Goal: Information Seeking & Learning: Compare options

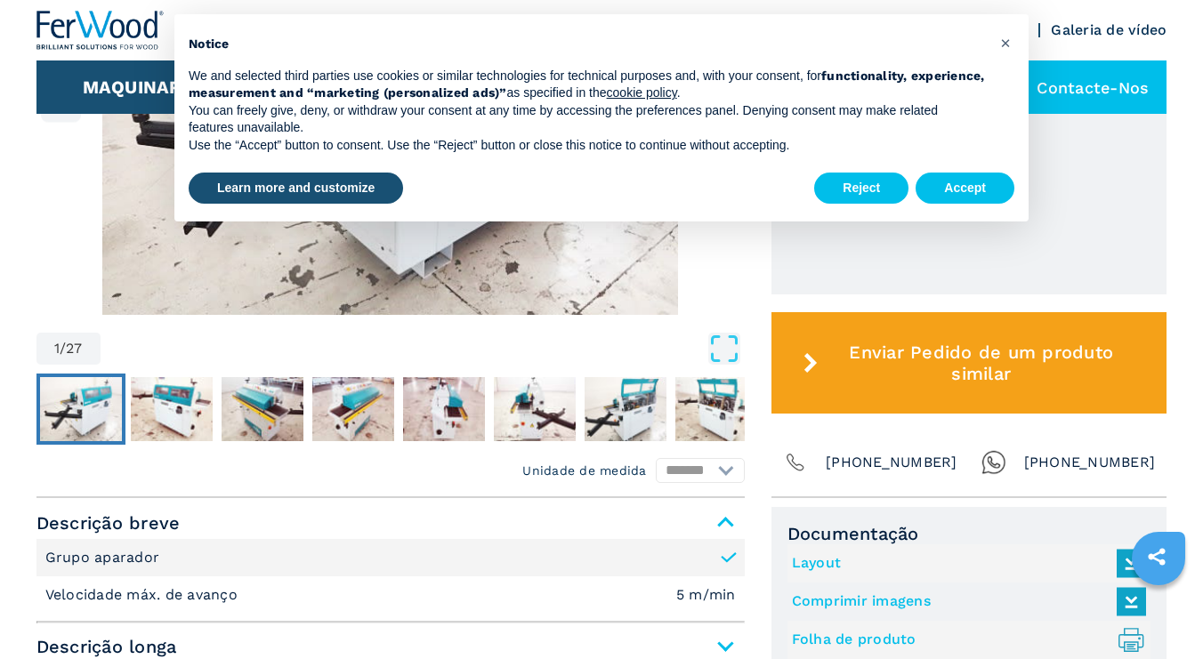
scroll to position [823, 0]
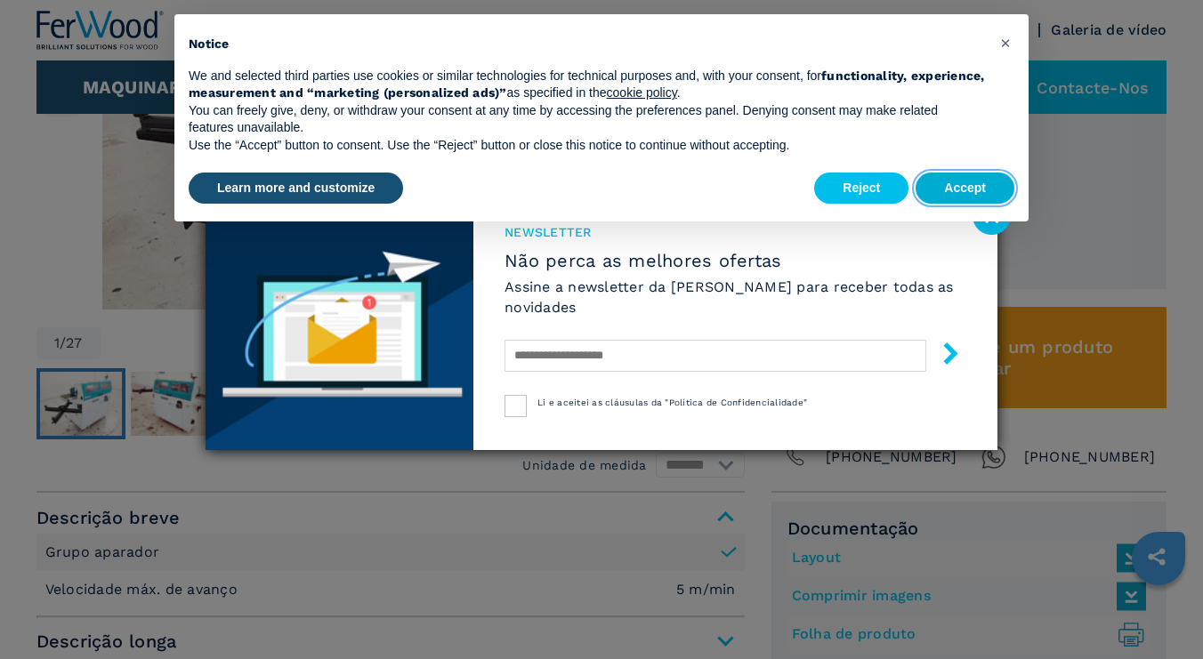
click at [956, 186] on button "Accept" at bounding box center [964, 189] width 99 height 32
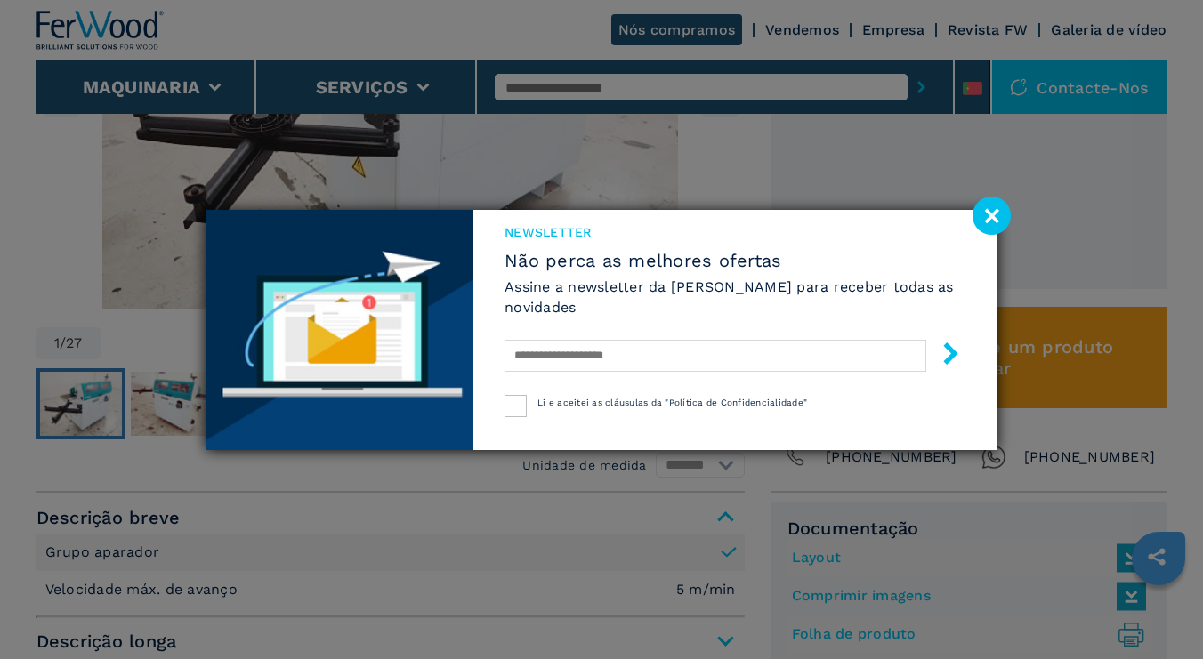
drag, startPoint x: 994, startPoint y: 214, endPoint x: 932, endPoint y: 195, distance: 64.4
click at [993, 214] on image at bounding box center [991, 216] width 38 height 38
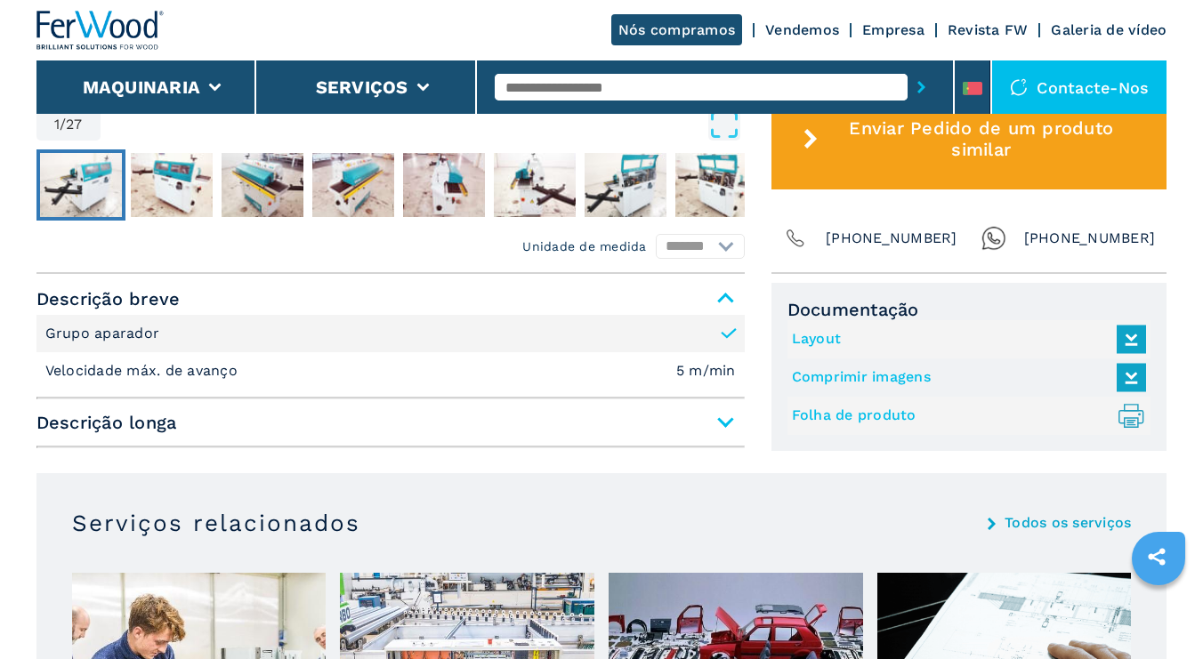
scroll to position [1042, 0]
click at [721, 427] on span "Descrição longa" at bounding box center [390, 422] width 708 height 32
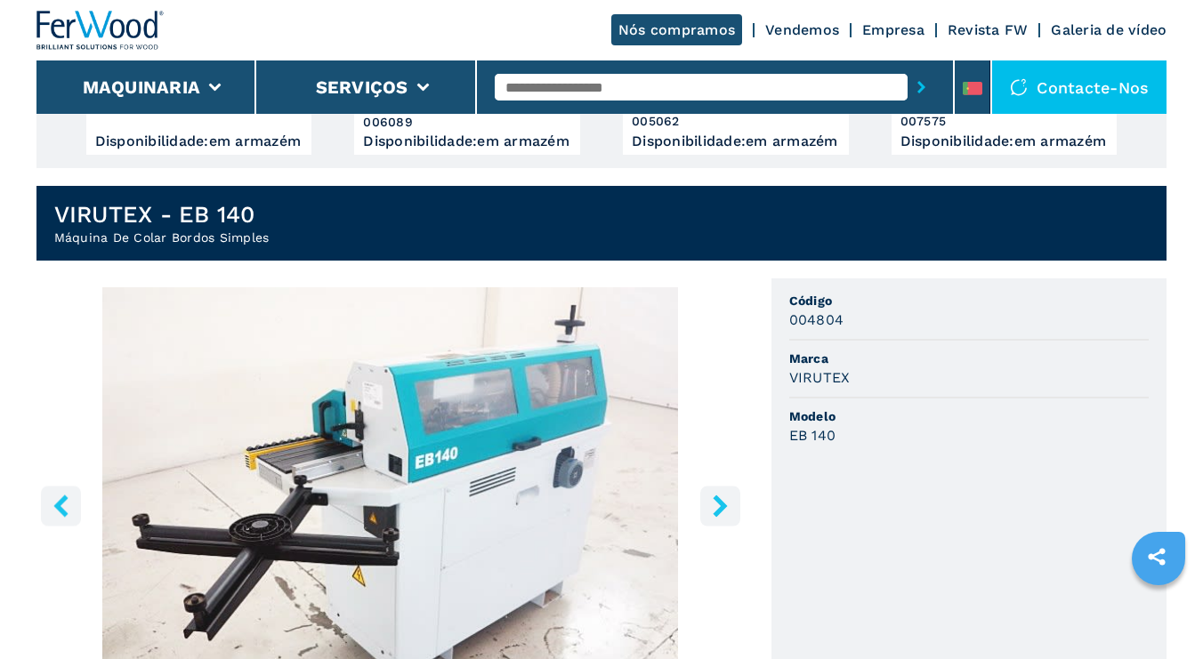
scroll to position [421, 0]
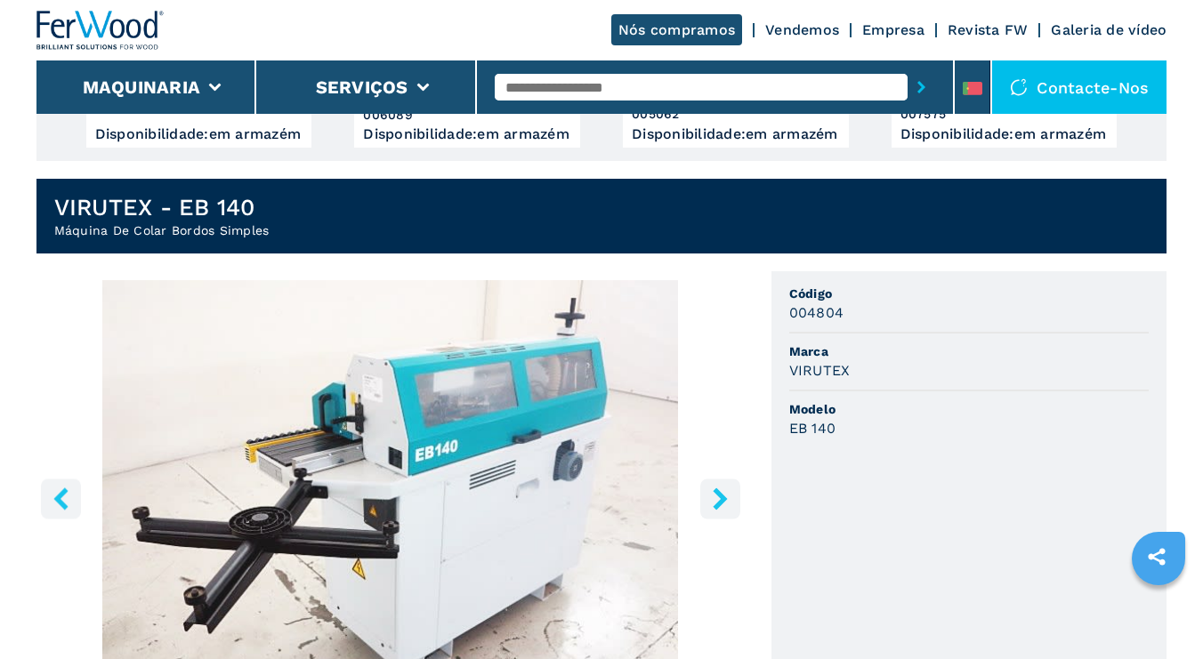
click at [719, 506] on icon "right-button" at bounding box center [720, 498] width 22 height 22
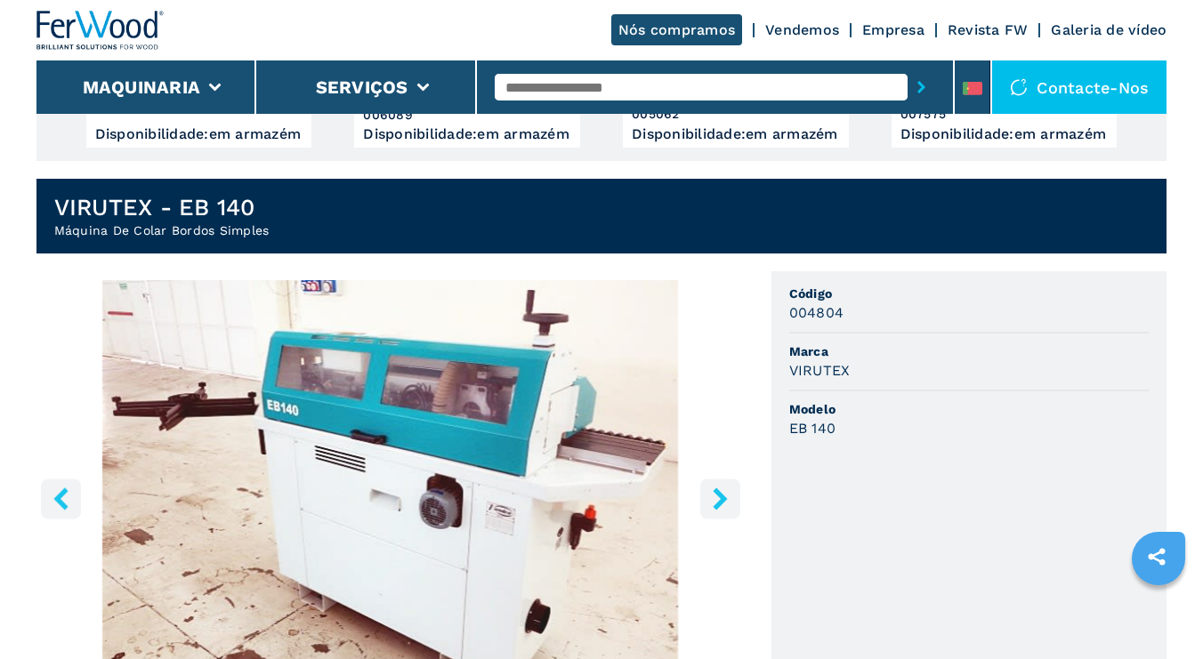
click at [719, 505] on icon "right-button" at bounding box center [719, 498] width 14 height 22
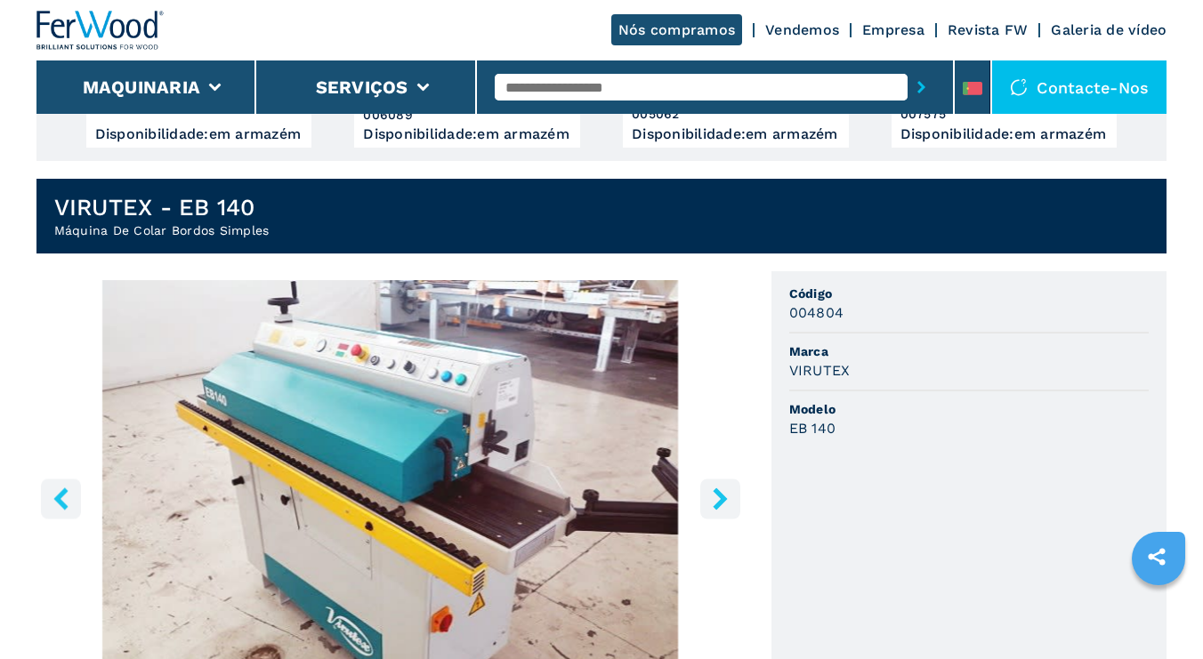
click at [719, 504] on icon "right-button" at bounding box center [719, 498] width 14 height 22
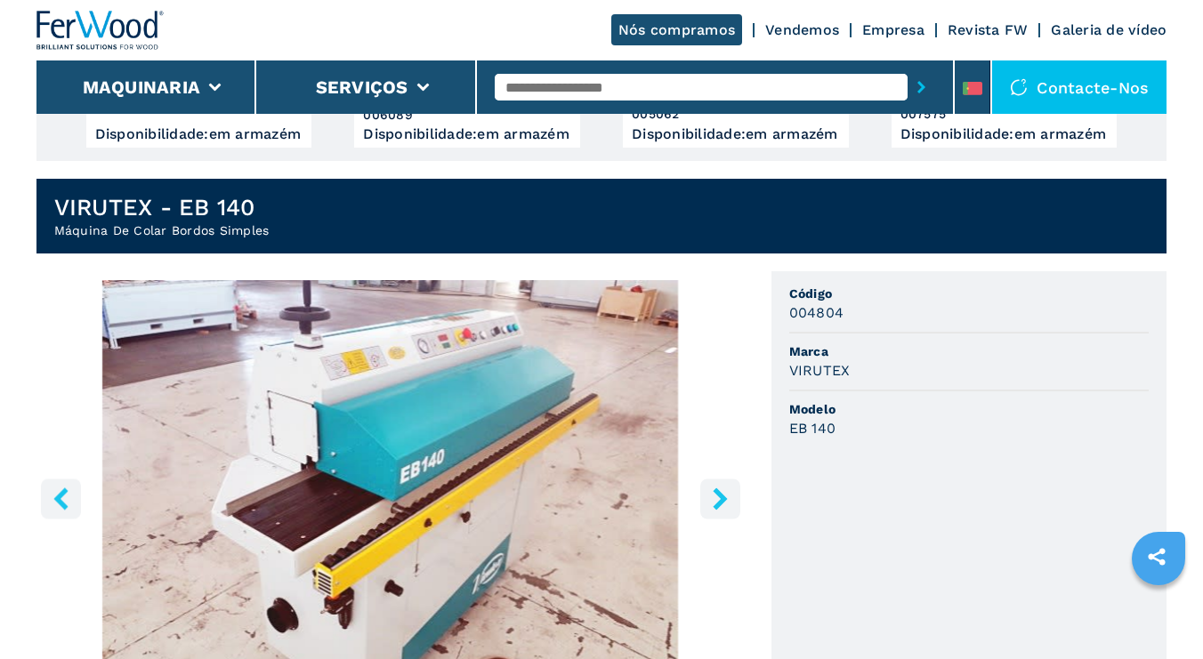
click at [719, 504] on icon "right-button" at bounding box center [719, 498] width 14 height 22
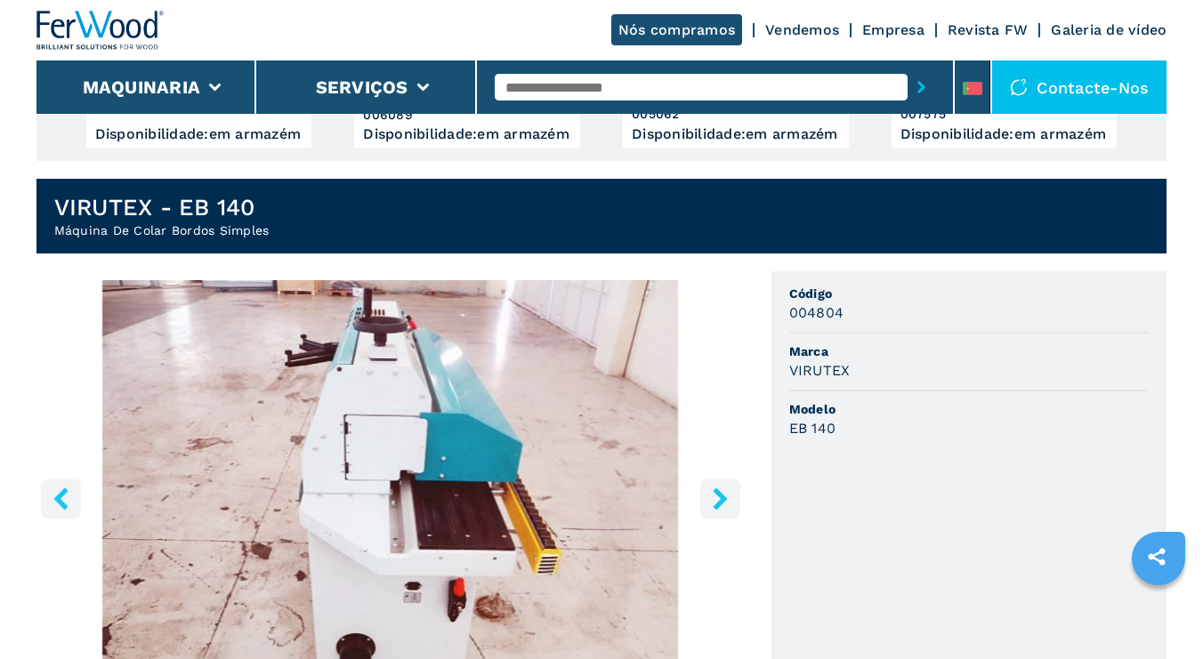
click at [716, 510] on icon "right-button" at bounding box center [719, 498] width 14 height 22
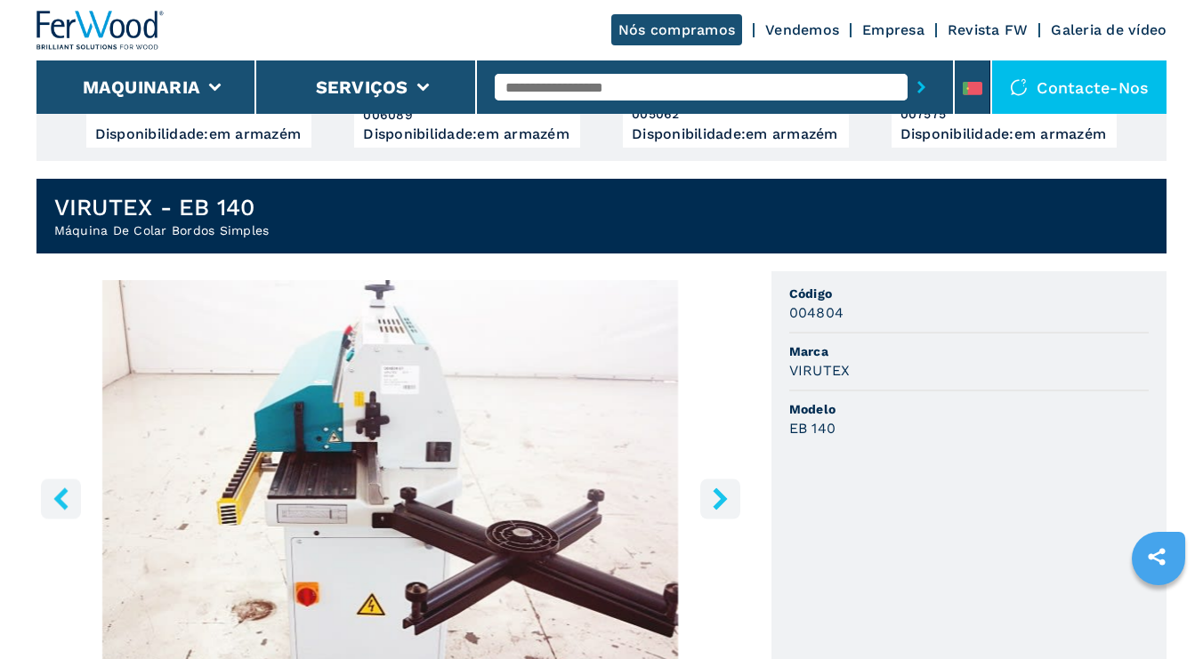
click at [716, 510] on icon "right-button" at bounding box center [720, 498] width 22 height 22
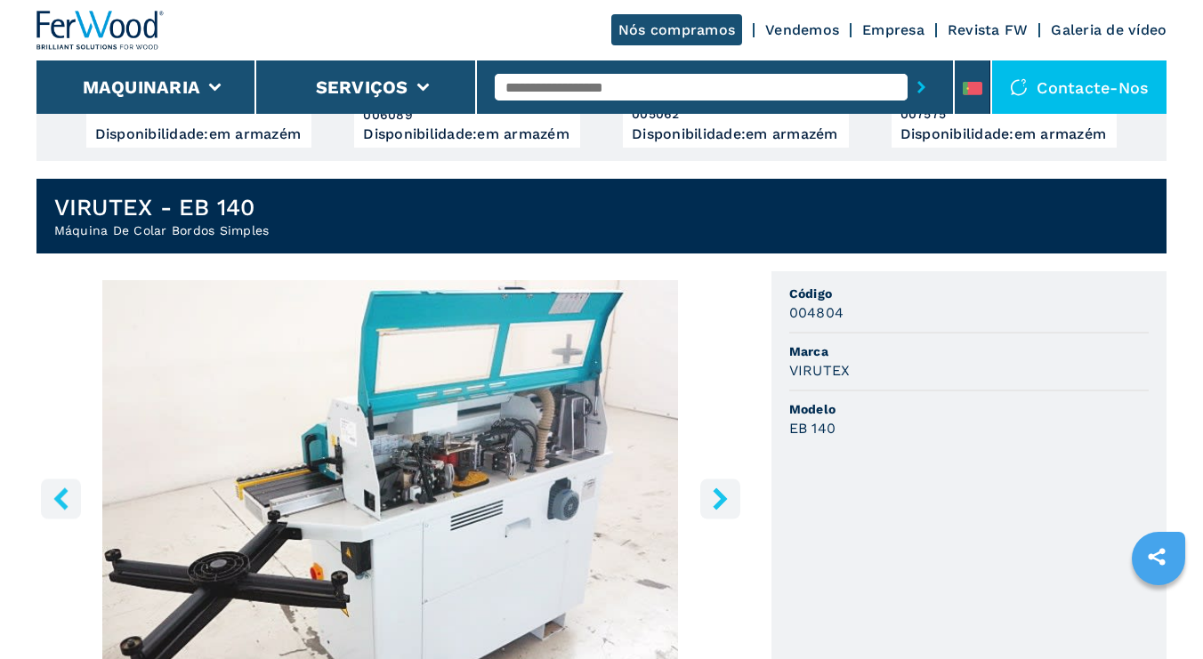
click at [716, 510] on icon "right-button" at bounding box center [720, 498] width 22 height 22
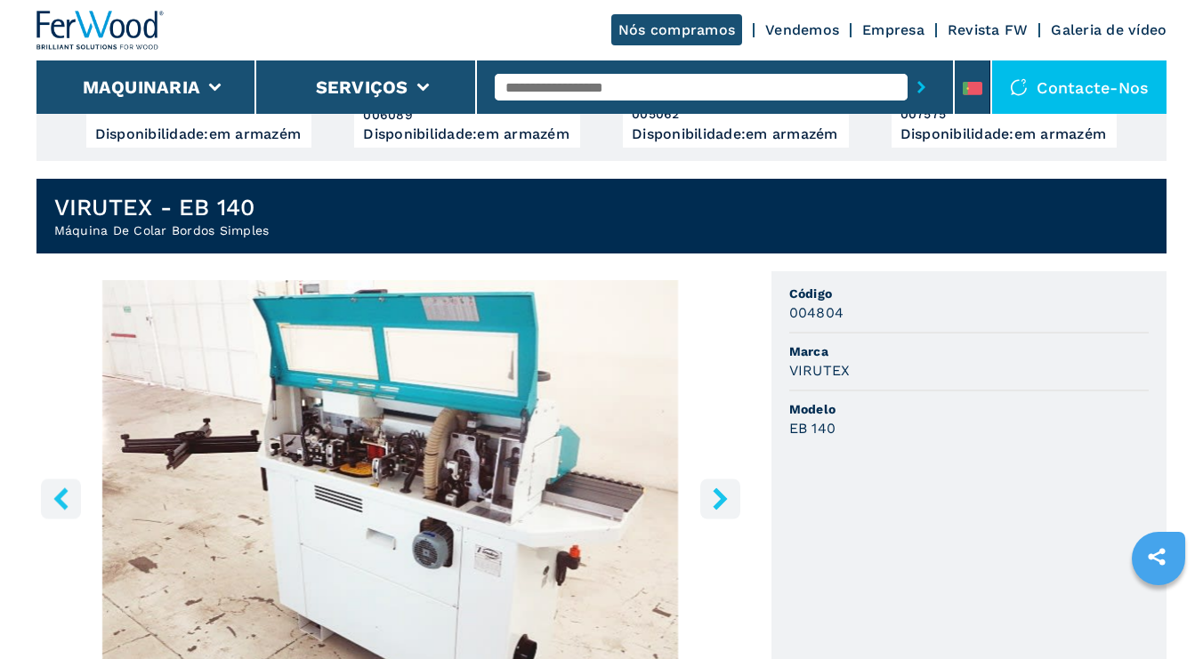
click at [716, 510] on icon "right-button" at bounding box center [720, 498] width 22 height 22
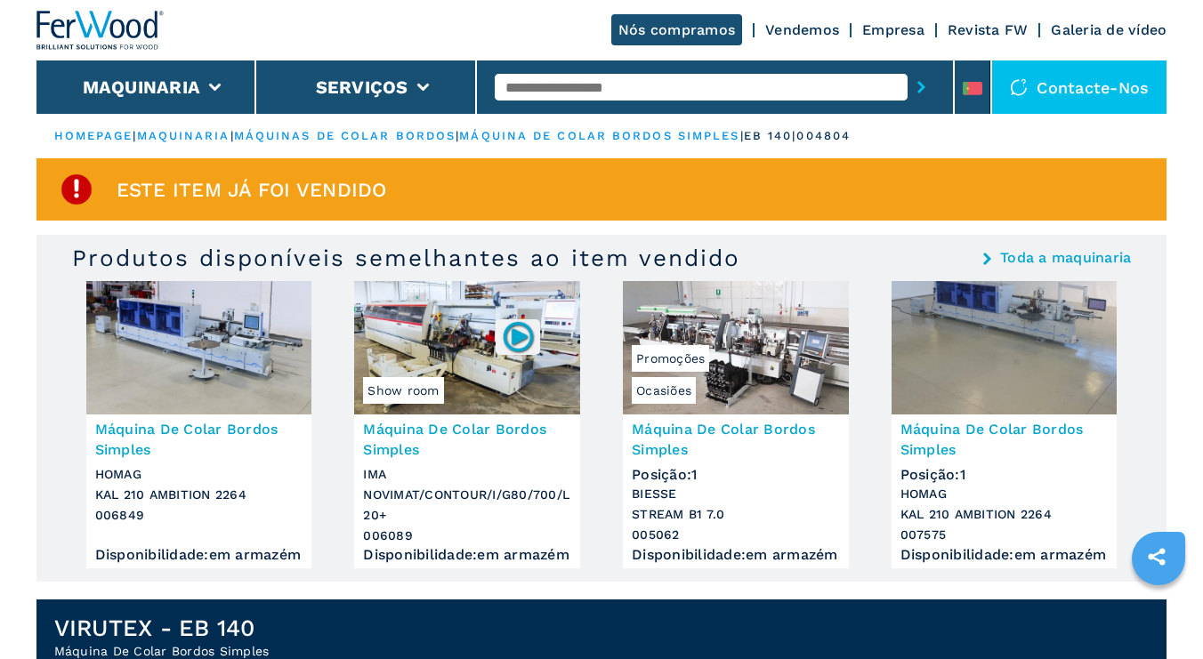
scroll to position [0, 0]
click at [1046, 260] on link "Toda a maquinaria" at bounding box center [1065, 258] width 131 height 14
click at [1034, 256] on link "Toda a maquinaria" at bounding box center [1065, 258] width 131 height 14
click at [1110, 257] on link "Toda a maquinaria" at bounding box center [1065, 258] width 131 height 14
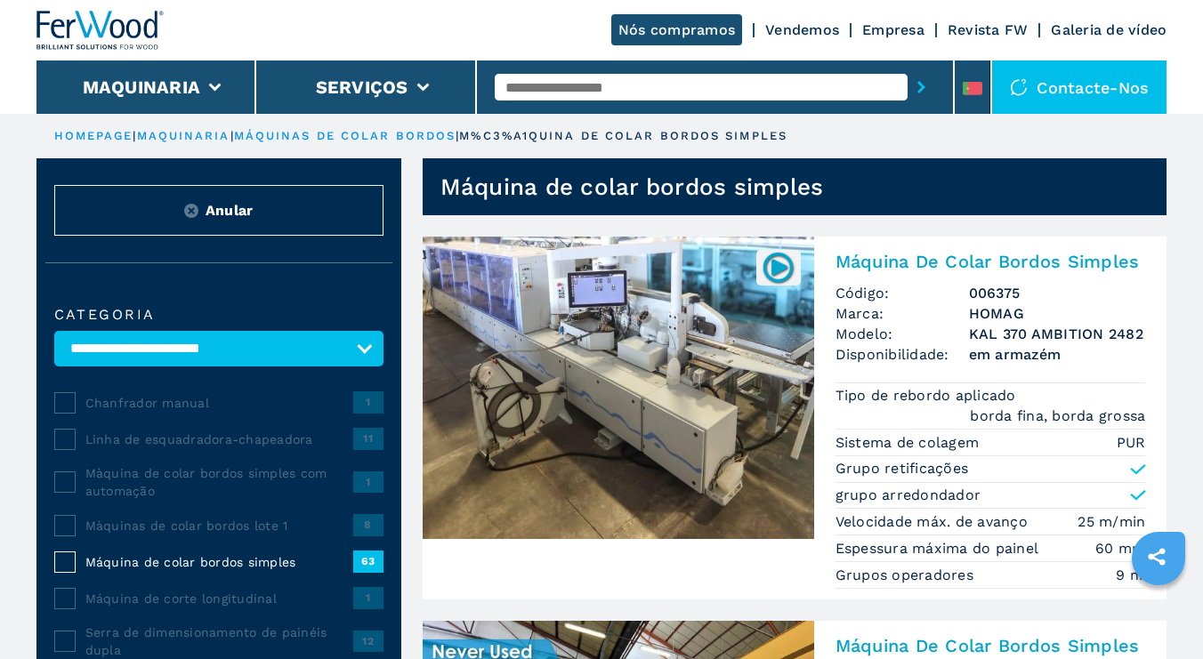
click at [813, 32] on link "Vendemos" at bounding box center [802, 29] width 74 height 17
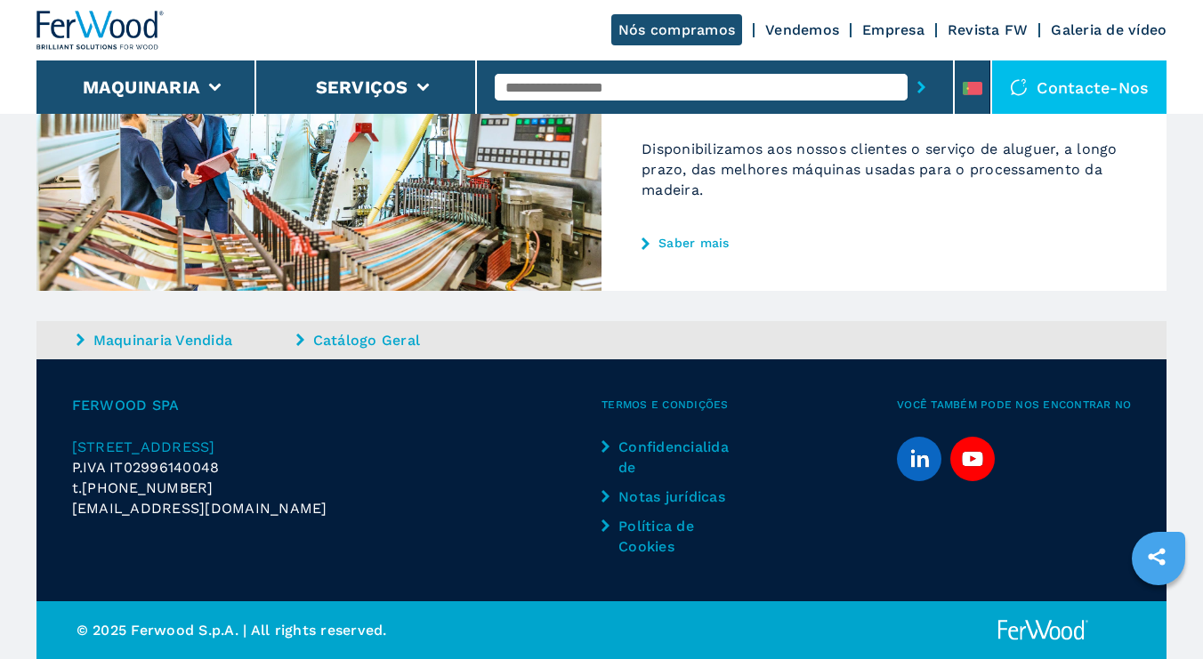
scroll to position [976, 0]
select select "**********"
